Goal: Task Accomplishment & Management: Use online tool/utility

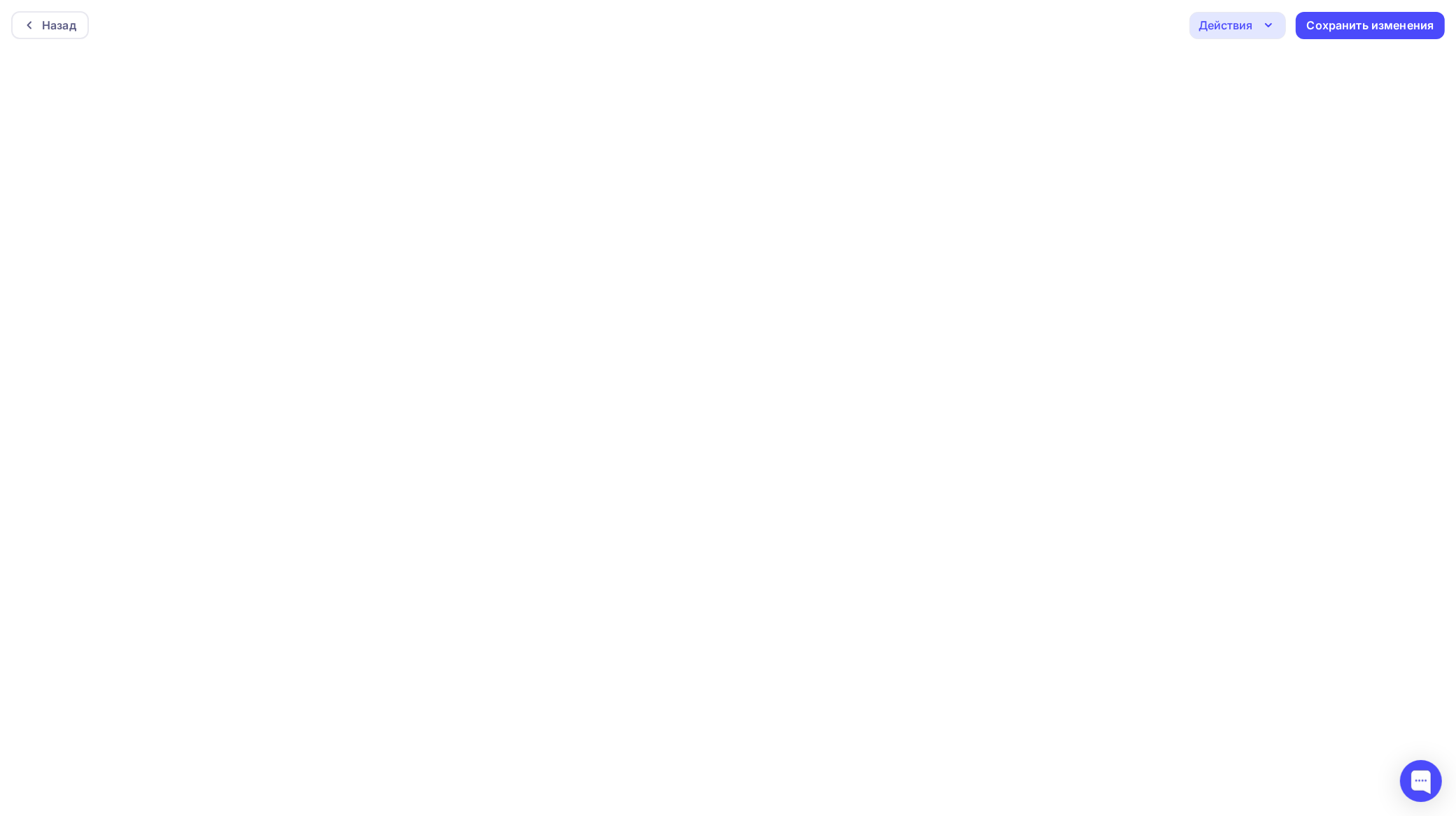
click at [1232, 12] on div "Действия" at bounding box center [1237, 25] width 96 height 27
click at [1343, 23] on div "Сохранить изменения" at bounding box center [1370, 25] width 127 height 16
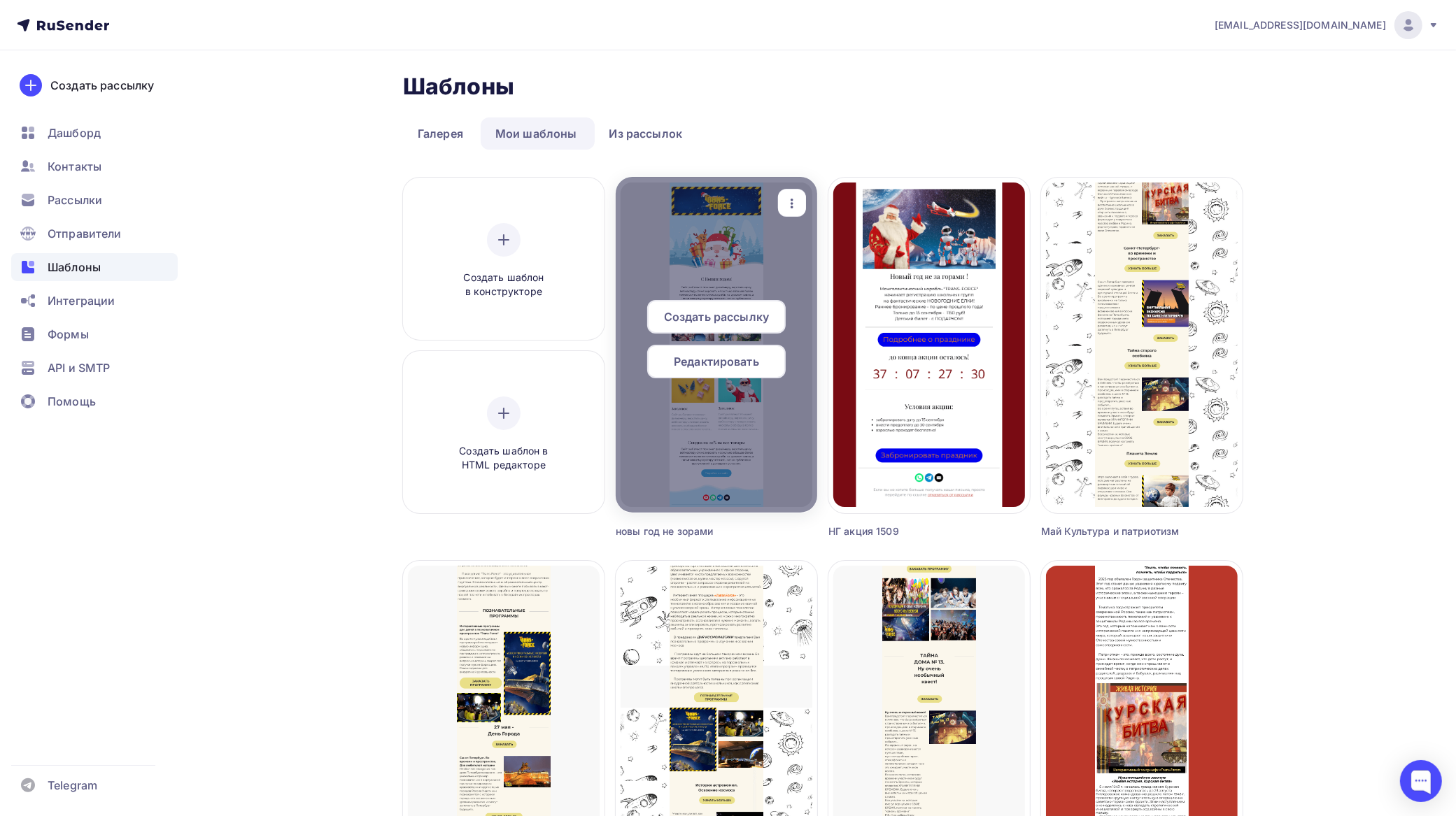
click at [712, 316] on span "Создать рассылку" at bounding box center [715, 317] width 105 height 17
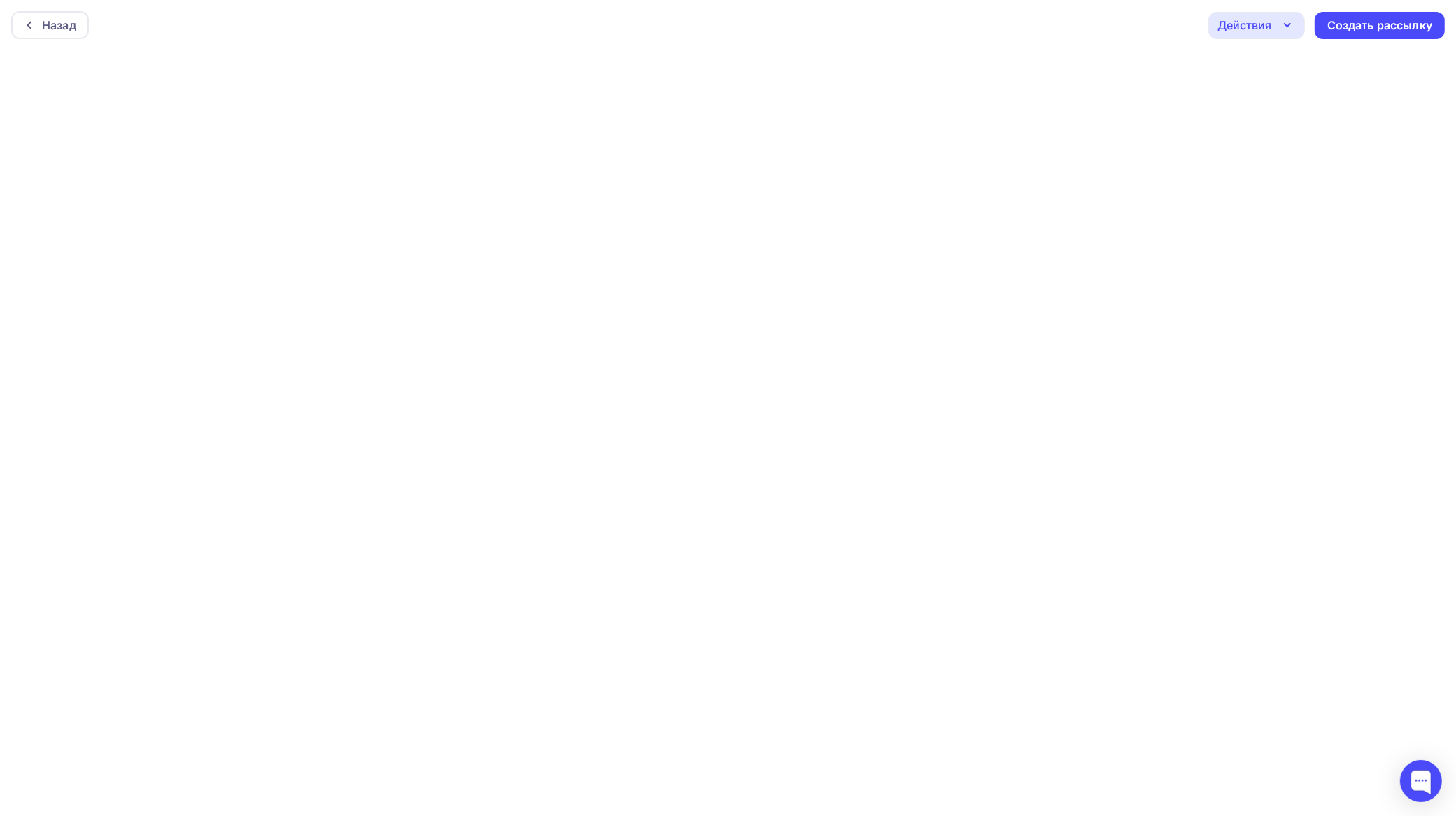
scroll to position [4, 0]
click at [1277, 16] on div "Действия" at bounding box center [1256, 22] width 96 height 27
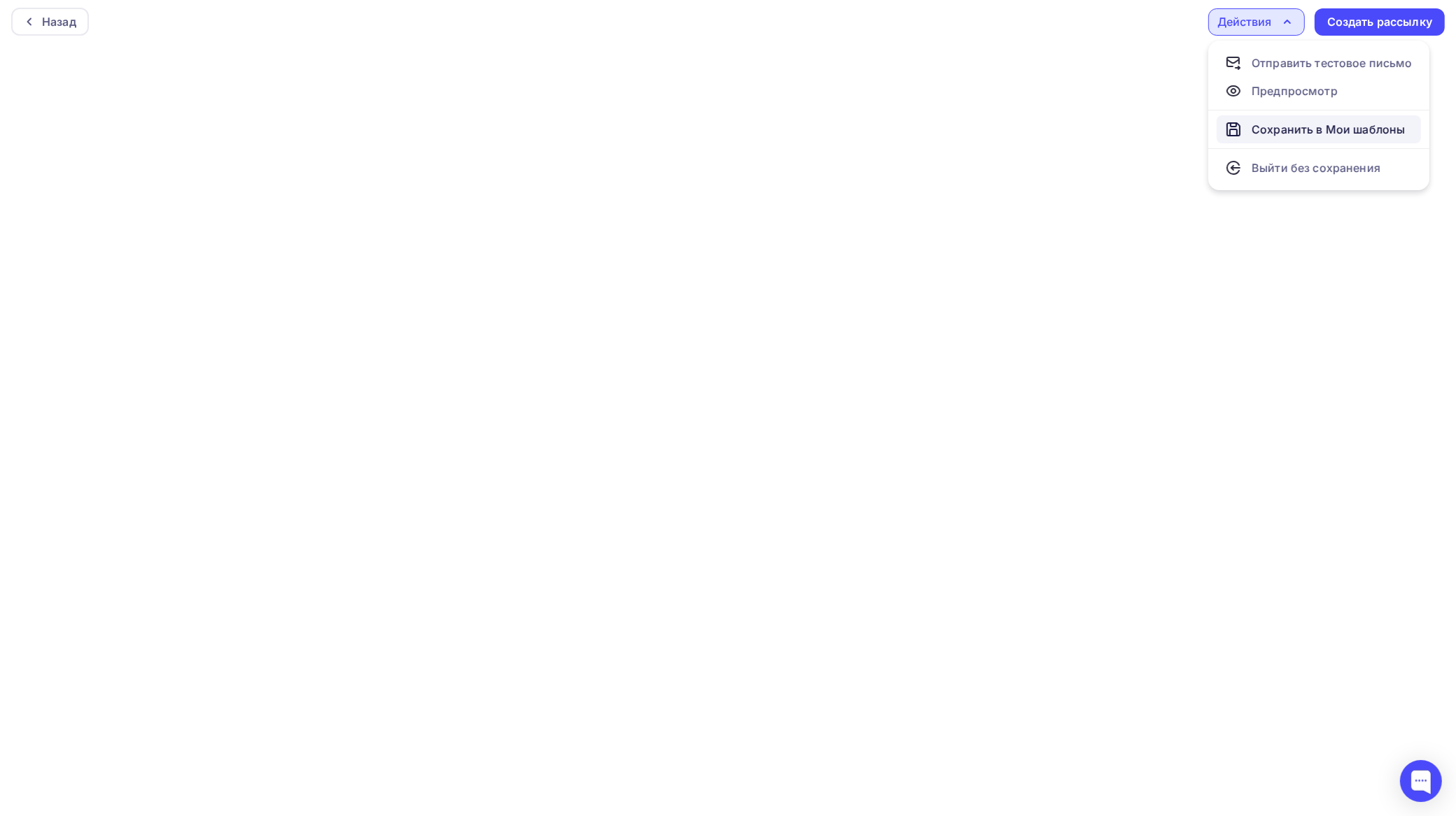
click at [1280, 126] on div "Сохранить в Мои шаблоны" at bounding box center [1328, 129] width 154 height 17
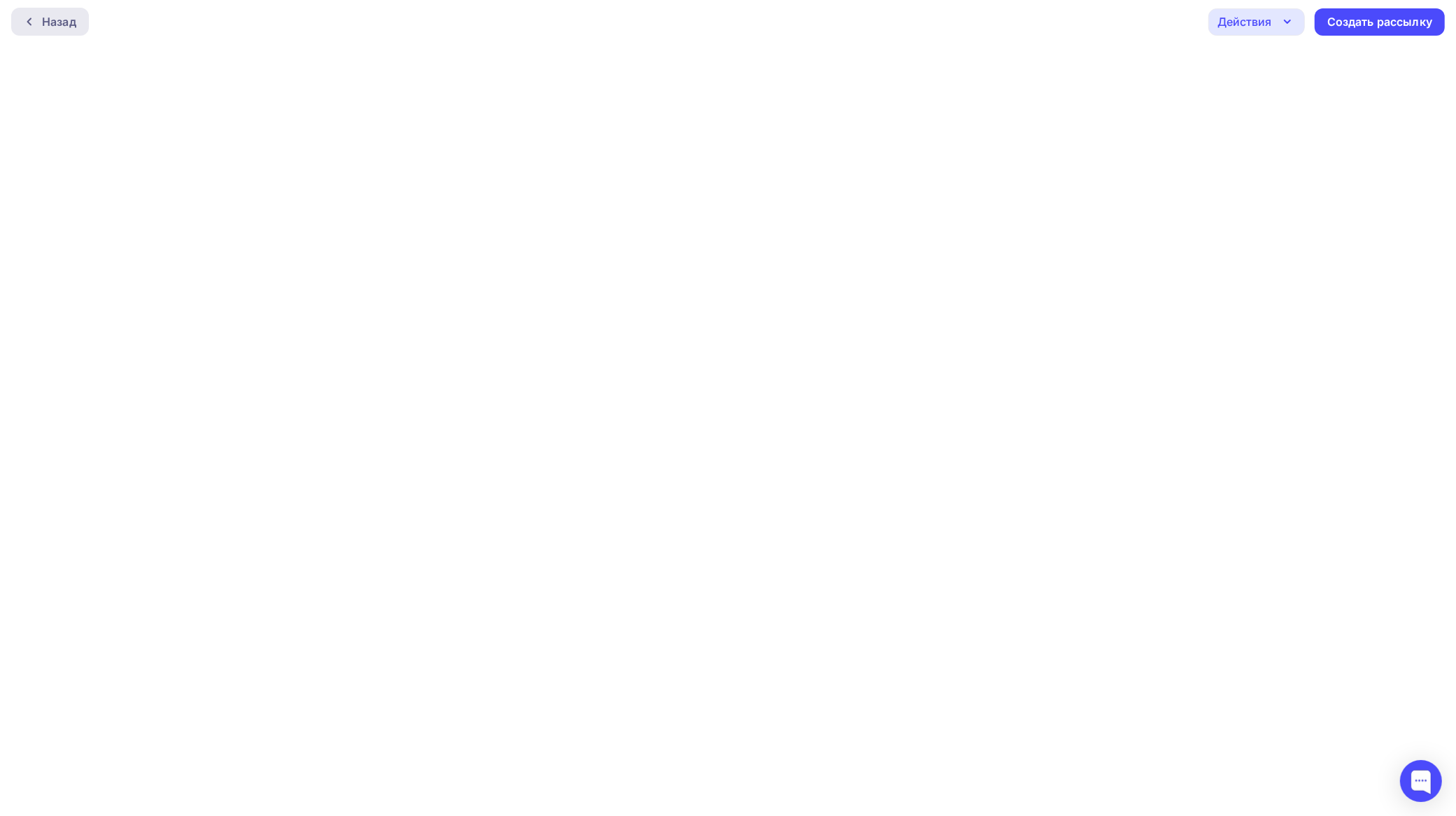
click at [63, 25] on div "Назад" at bounding box center [59, 22] width 34 height 17
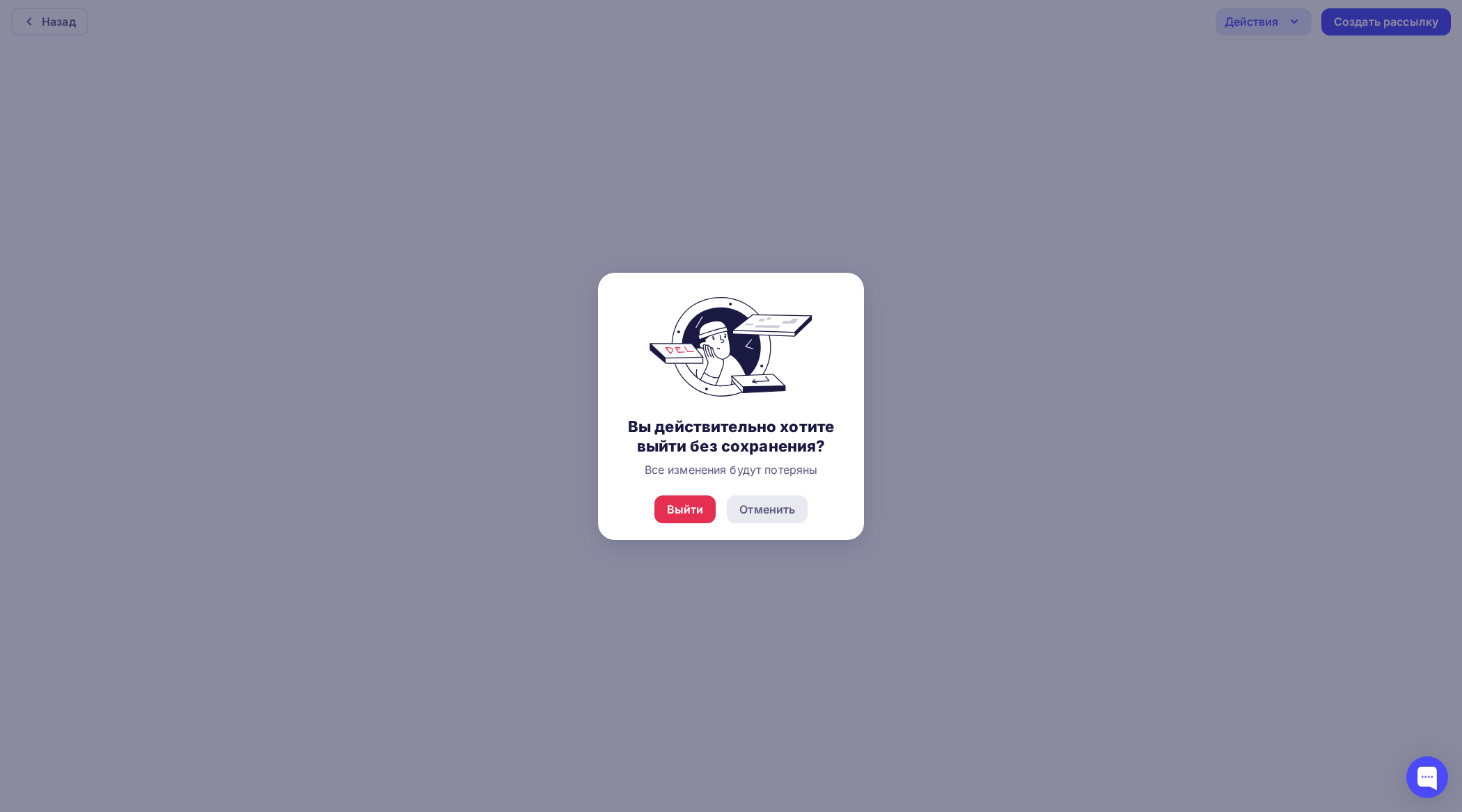
click at [784, 512] on div "Отменить" at bounding box center [766, 509] width 55 height 17
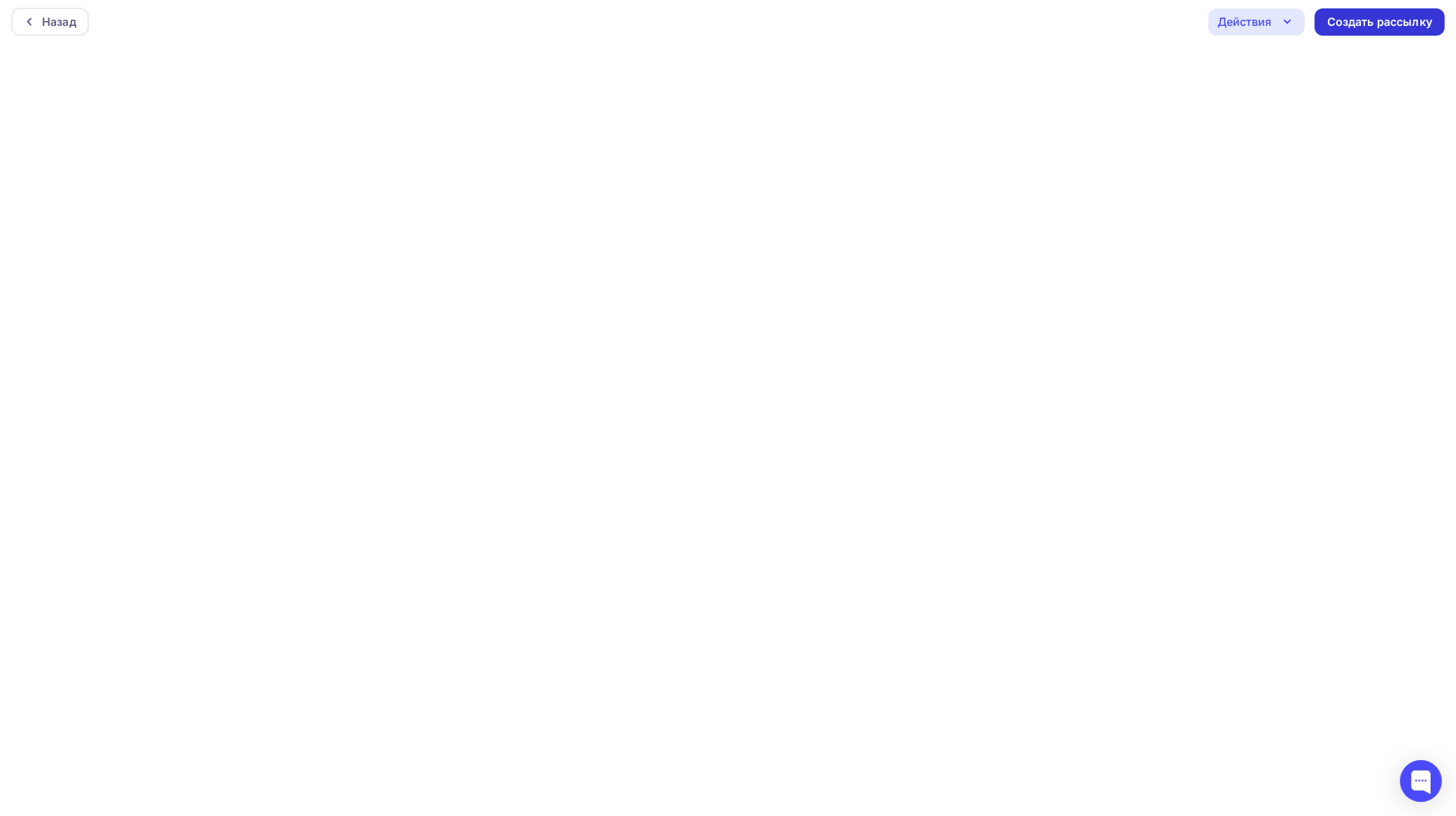
click at [1361, 14] on div "Создать рассылку" at bounding box center [1379, 22] width 105 height 16
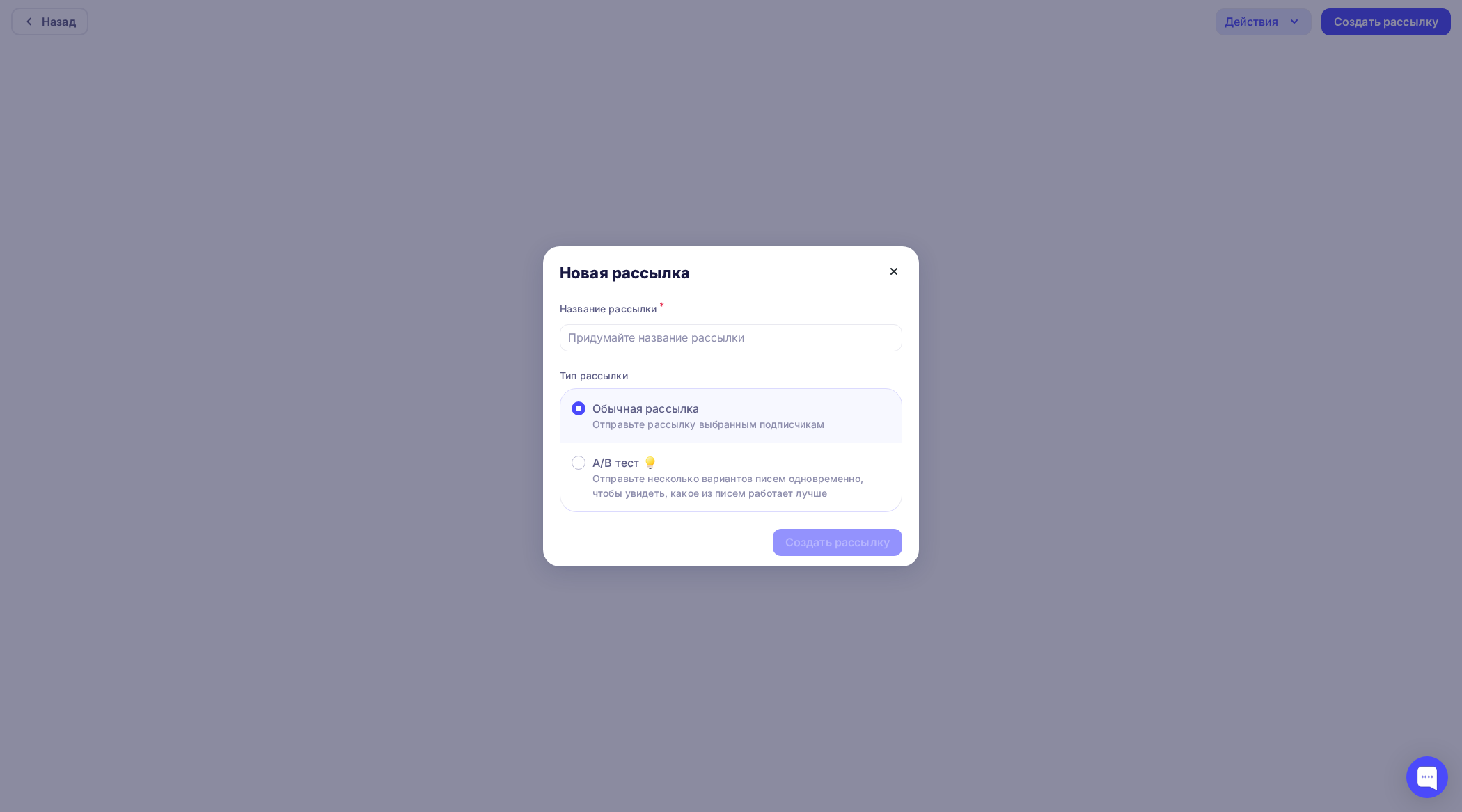
drag, startPoint x: 901, startPoint y: 271, endPoint x: 891, endPoint y: 271, distance: 10.0
click at [898, 271] on icon at bounding box center [894, 272] width 17 height 17
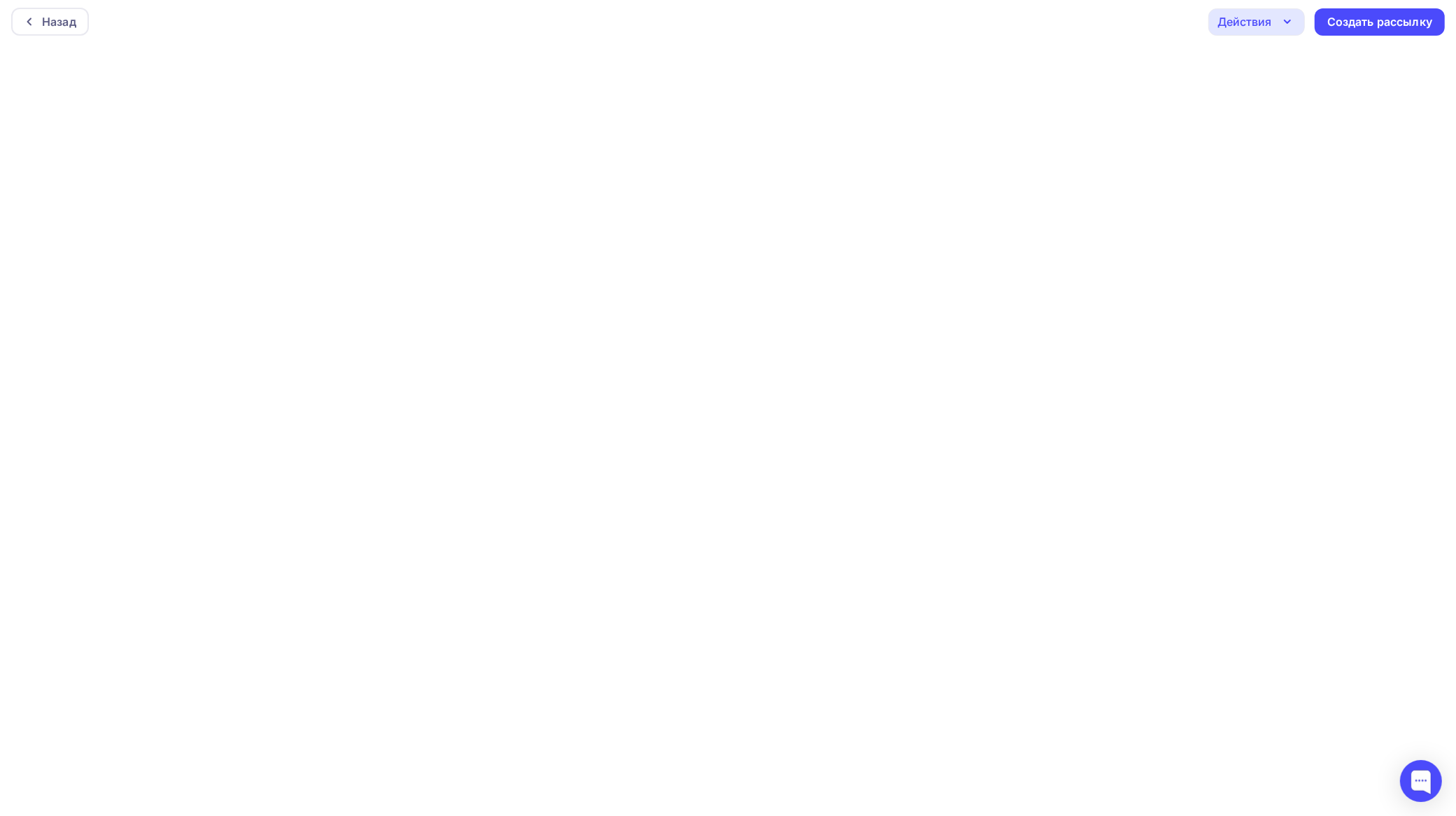
click at [1270, 15] on div "Действия" at bounding box center [1244, 22] width 54 height 17
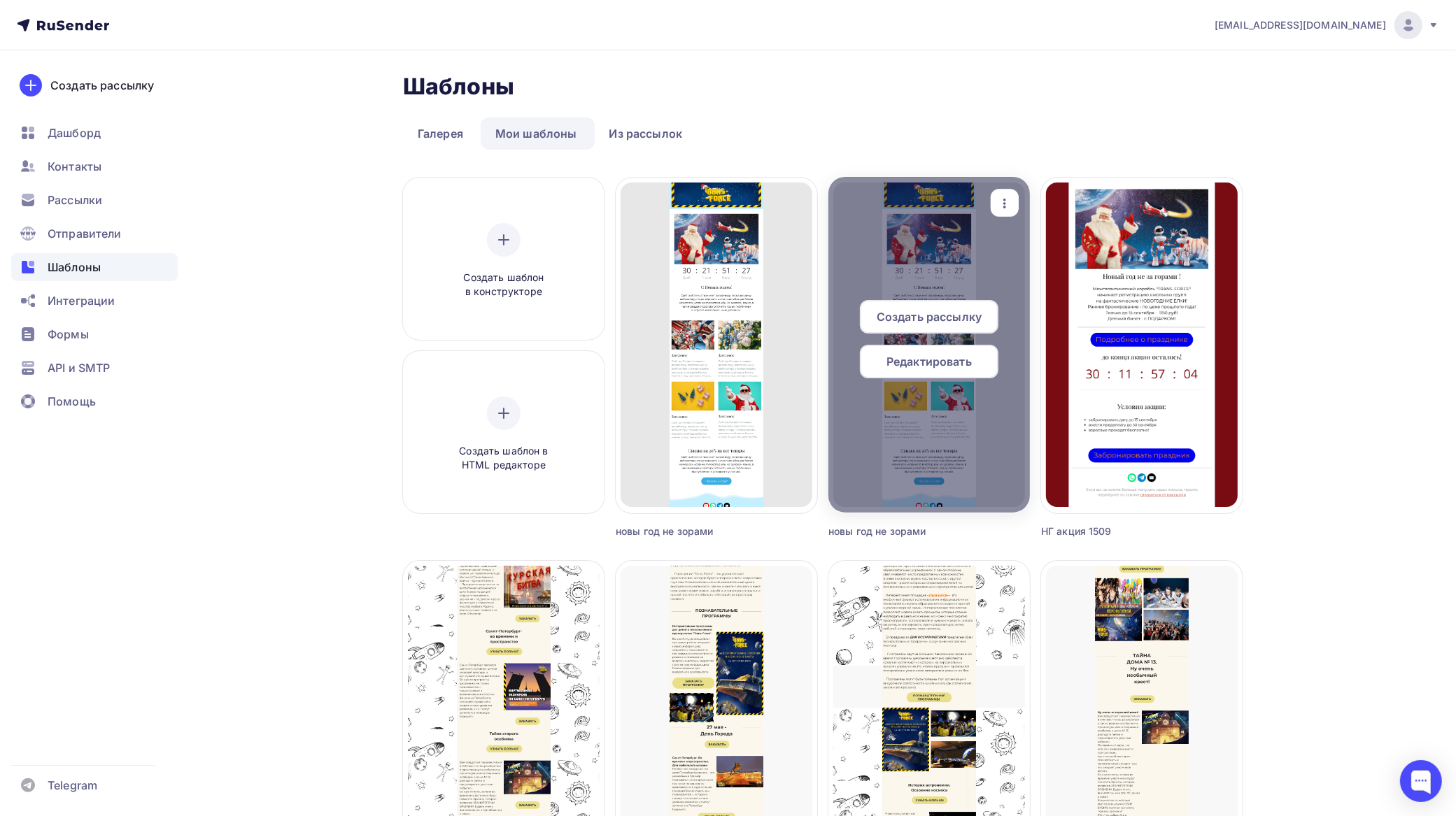
click at [997, 200] on icon "button" at bounding box center [1005, 204] width 17 height 17
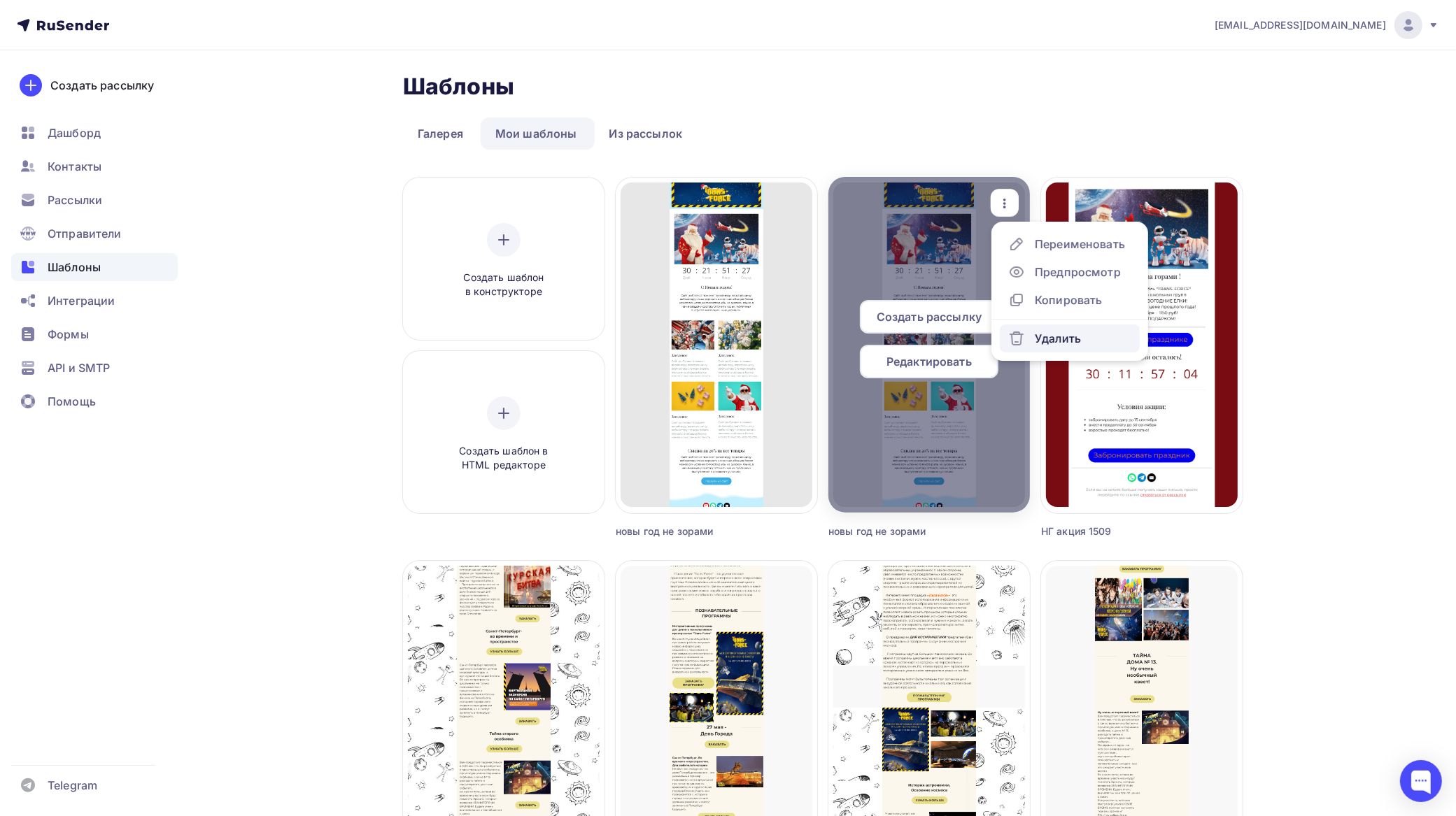
click at [1057, 336] on div "Удалить" at bounding box center [1057, 338] width 46 height 17
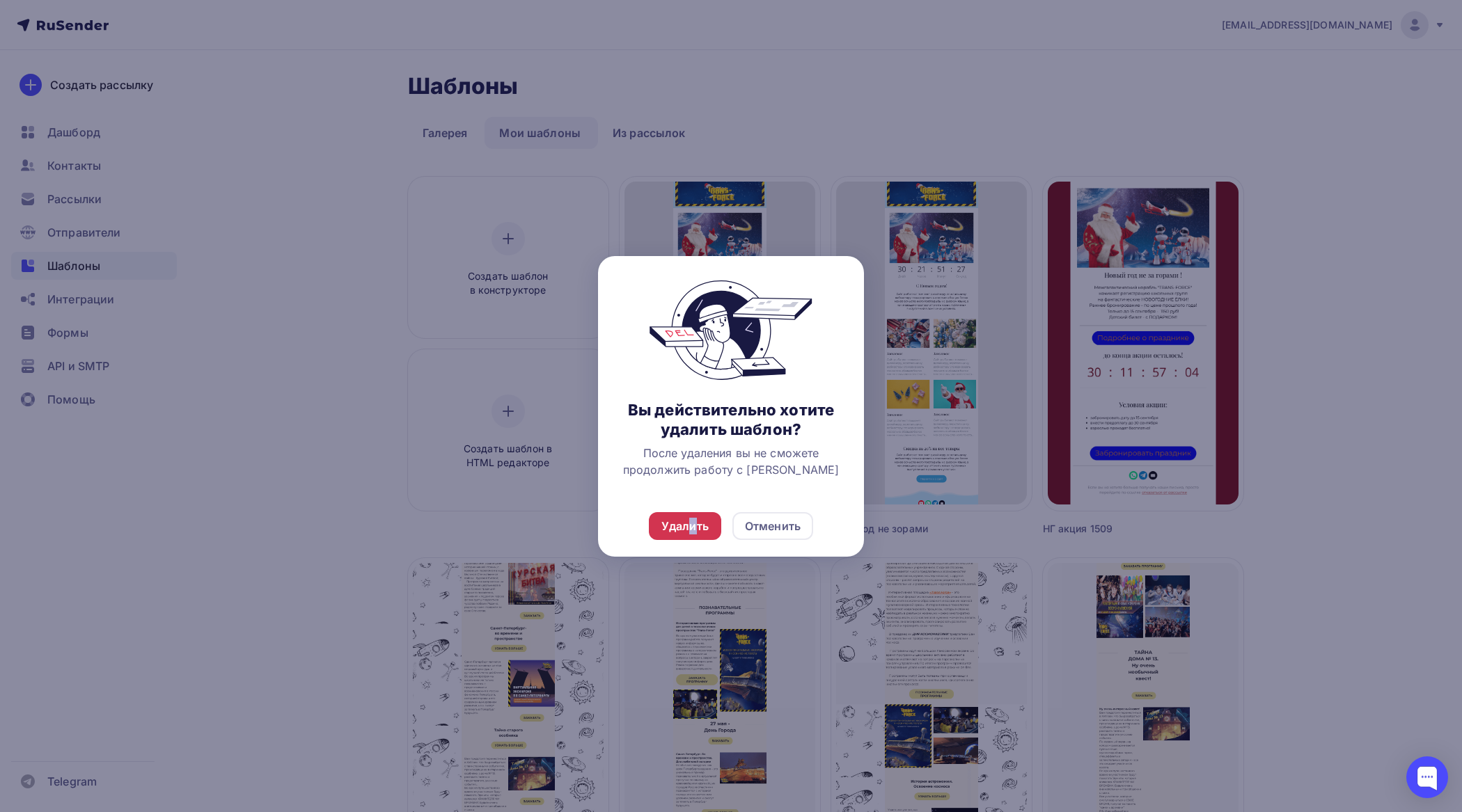
click at [694, 519] on div "Удалить" at bounding box center [685, 526] width 47 height 17
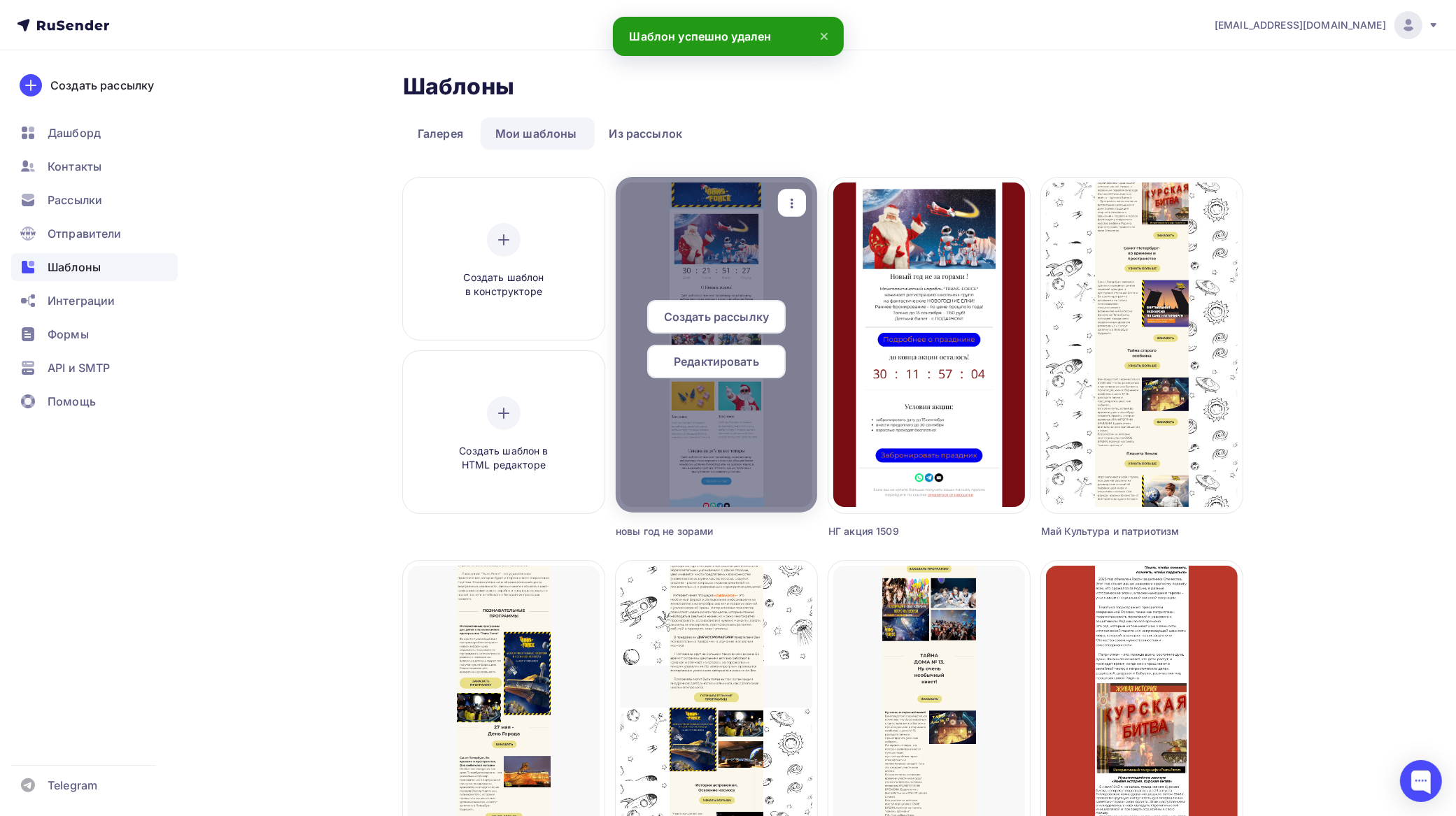
click at [734, 357] on span "Редактировать" at bounding box center [716, 362] width 86 height 17
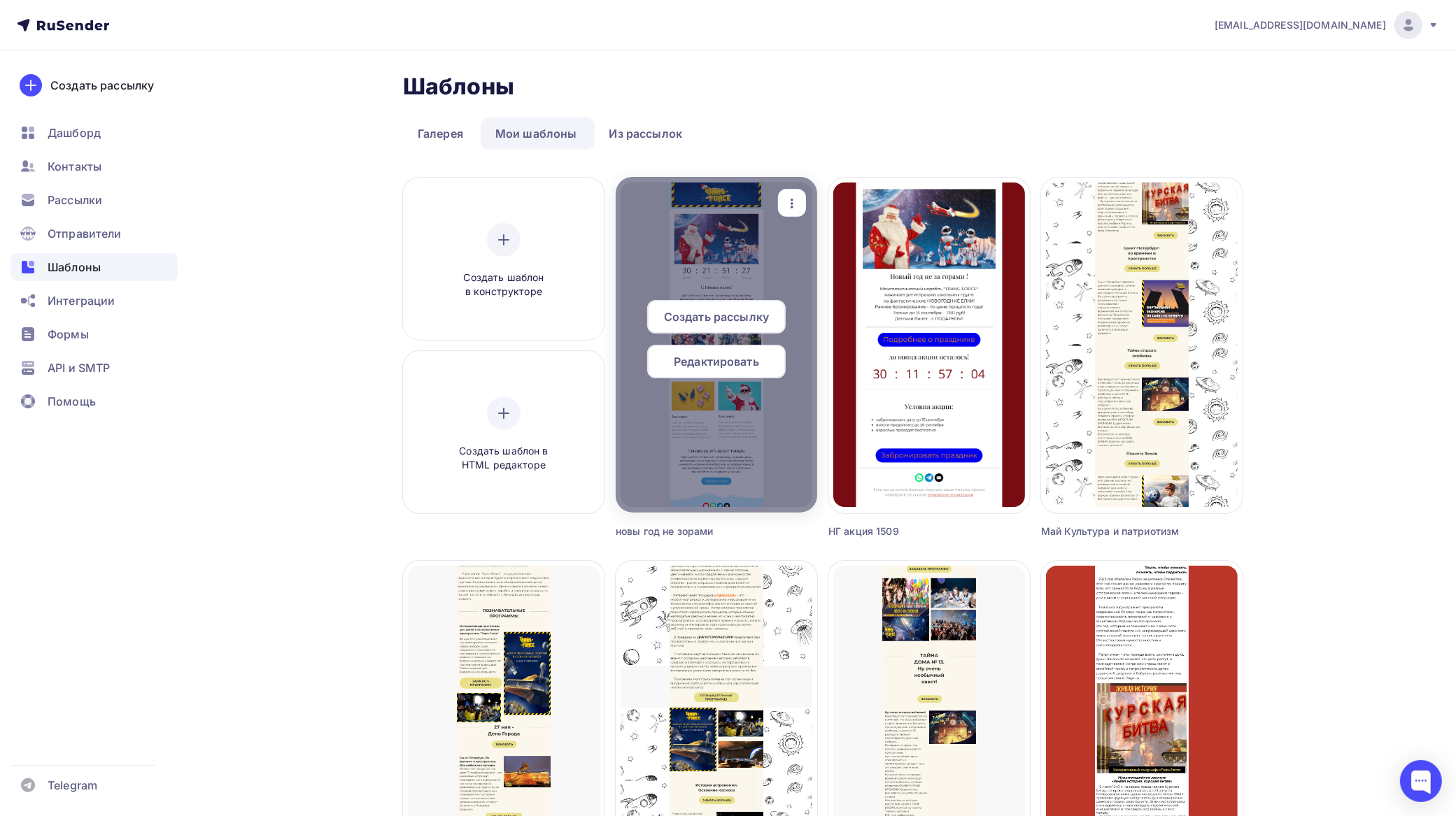
click at [753, 365] on span "Редактировать" at bounding box center [716, 362] width 86 height 17
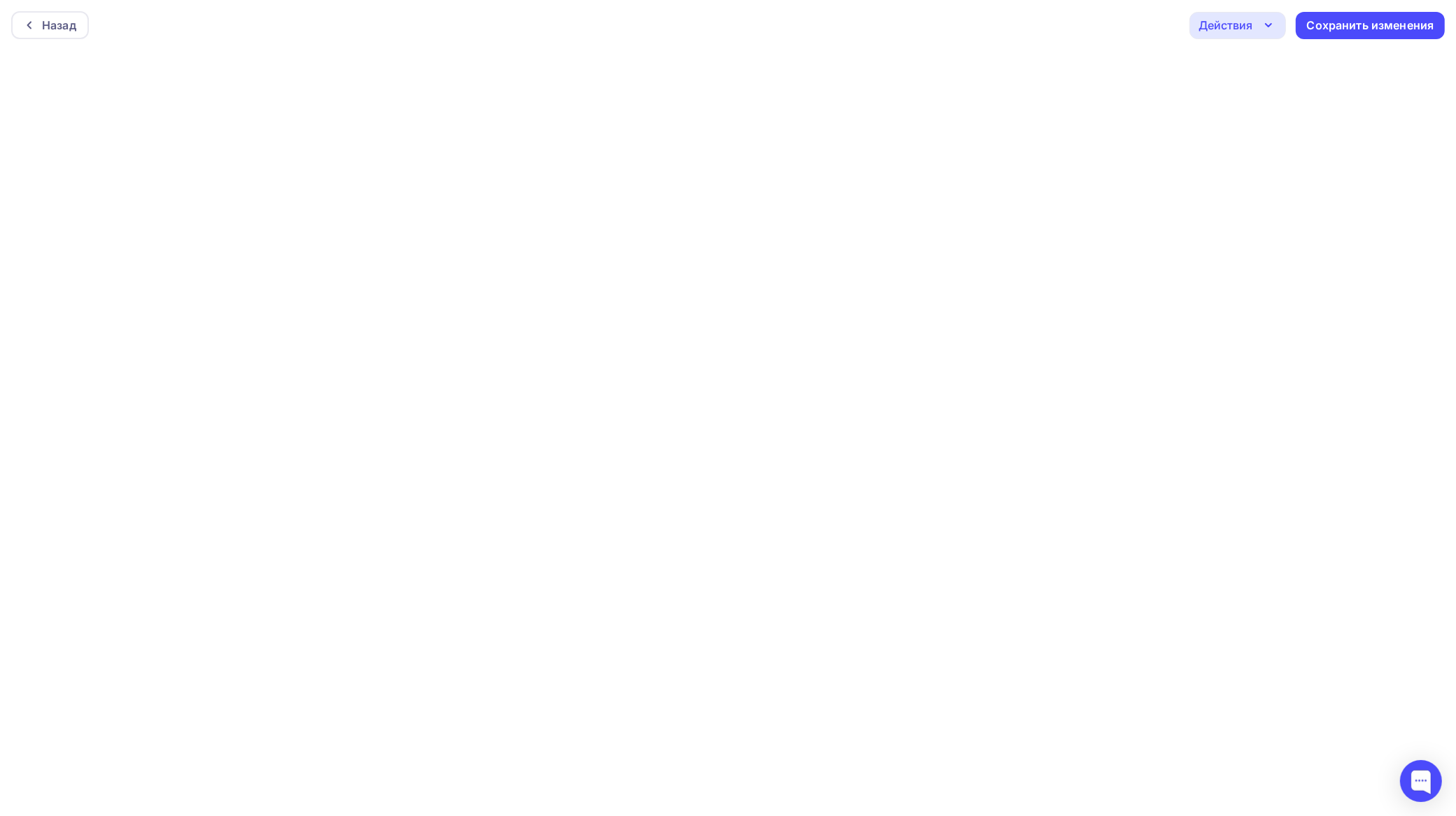
click at [1091, 21] on div "Назад Действия Отправить тестовое письмо Предпросмотр Выйти без сохранения Сохр…" at bounding box center [728, 24] width 1456 height 50
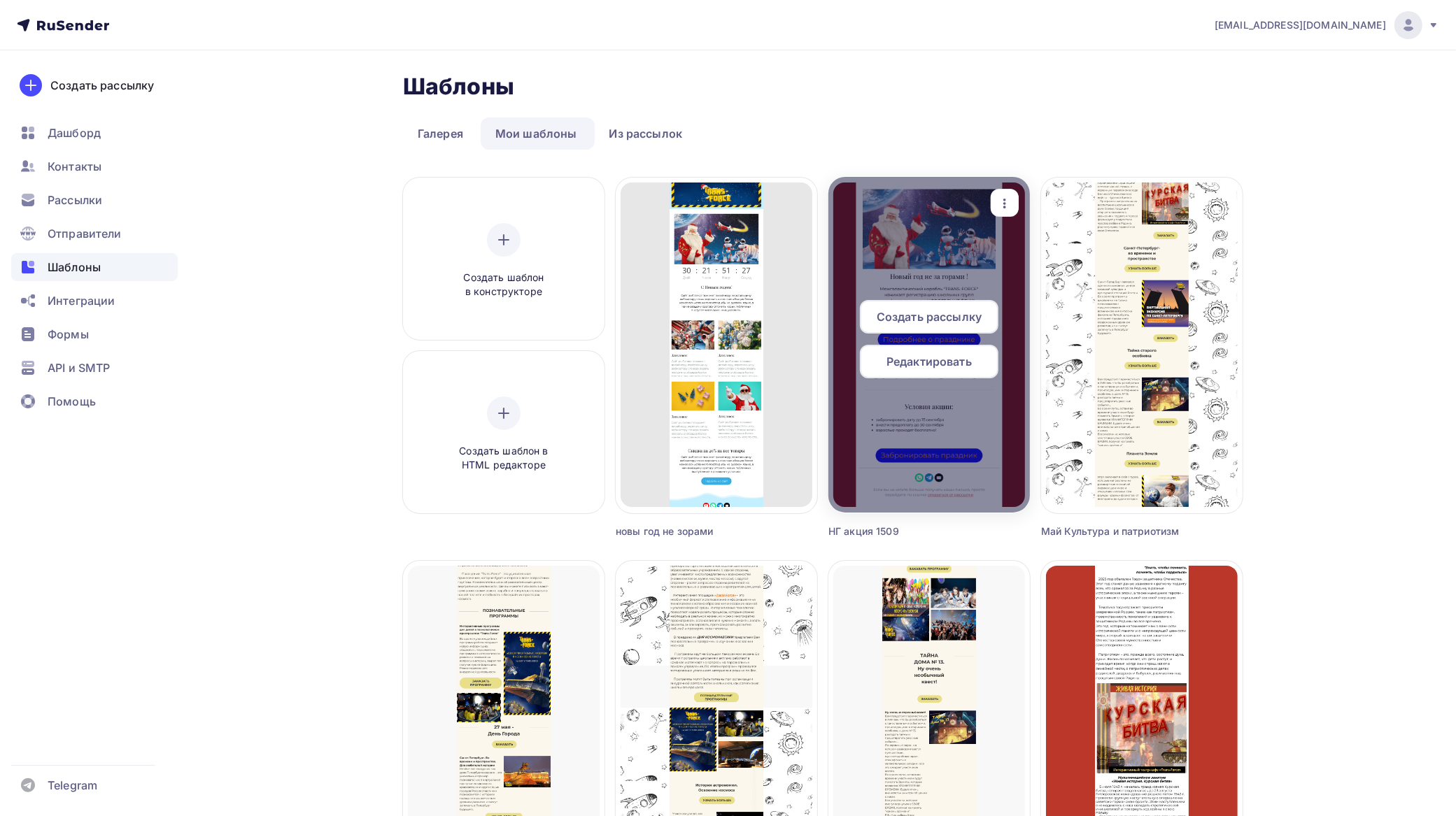
click at [938, 364] on span "Редактировать" at bounding box center [928, 362] width 86 height 17
